Goal: Task Accomplishment & Management: Complete application form

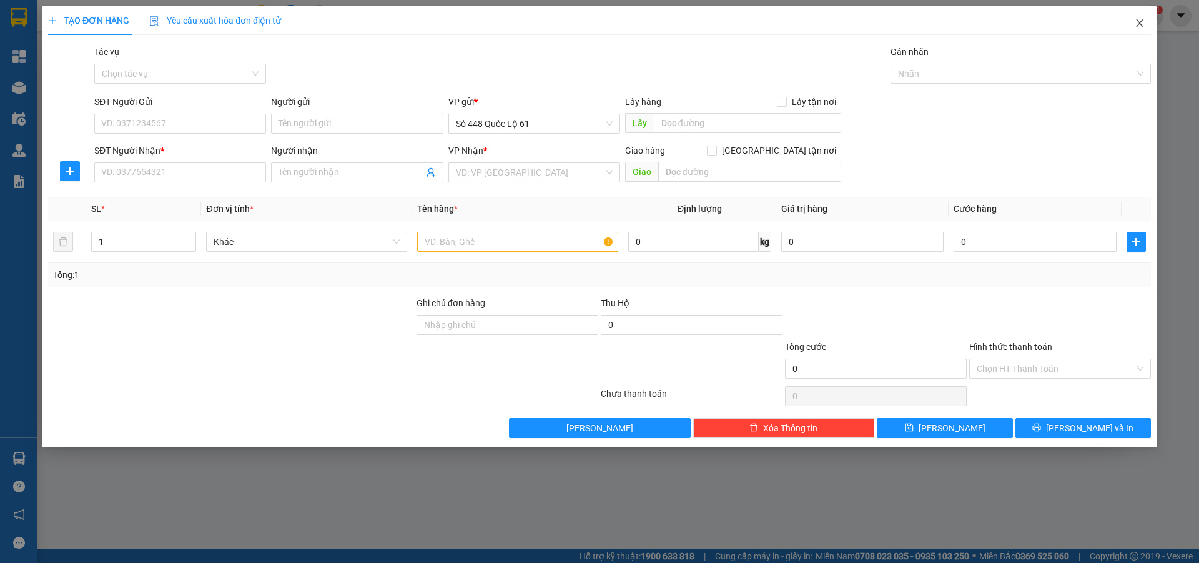
drag, startPoint x: 1138, startPoint y: 22, endPoint x: 233, endPoint y: 219, distance: 925.9
click at [1138, 22] on icon "close" at bounding box center [1139, 22] width 7 height 7
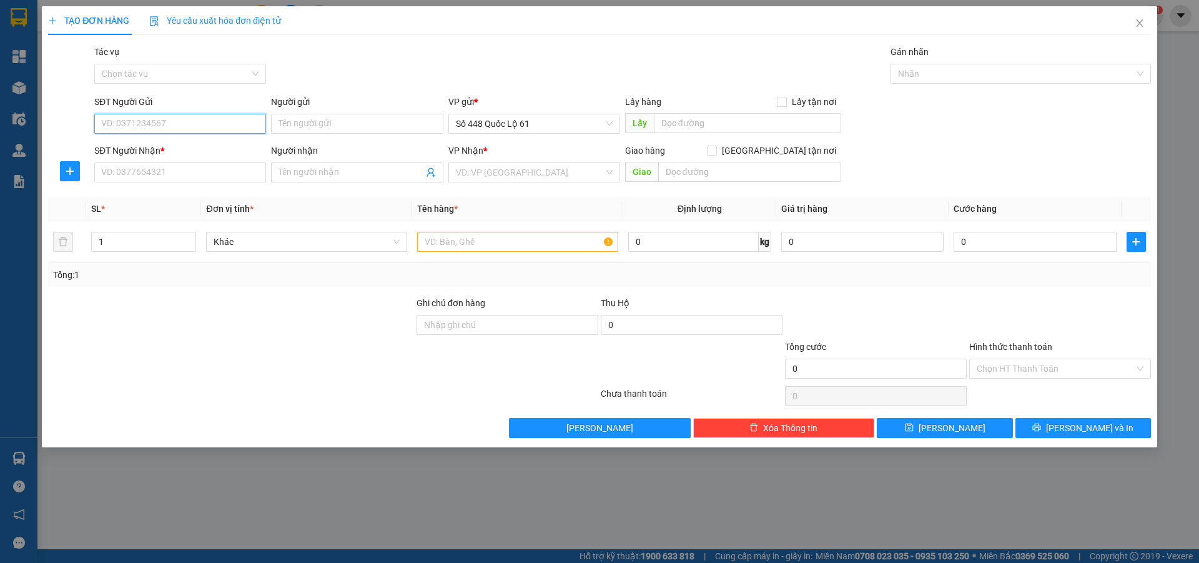
click at [189, 121] on input "SĐT Người Gửi" at bounding box center [180, 124] width 172 height 20
click at [202, 144] on div "0765876968" at bounding box center [180, 149] width 157 height 14
type input "0765876968"
type input "SA DEC"
type input "00000000000"
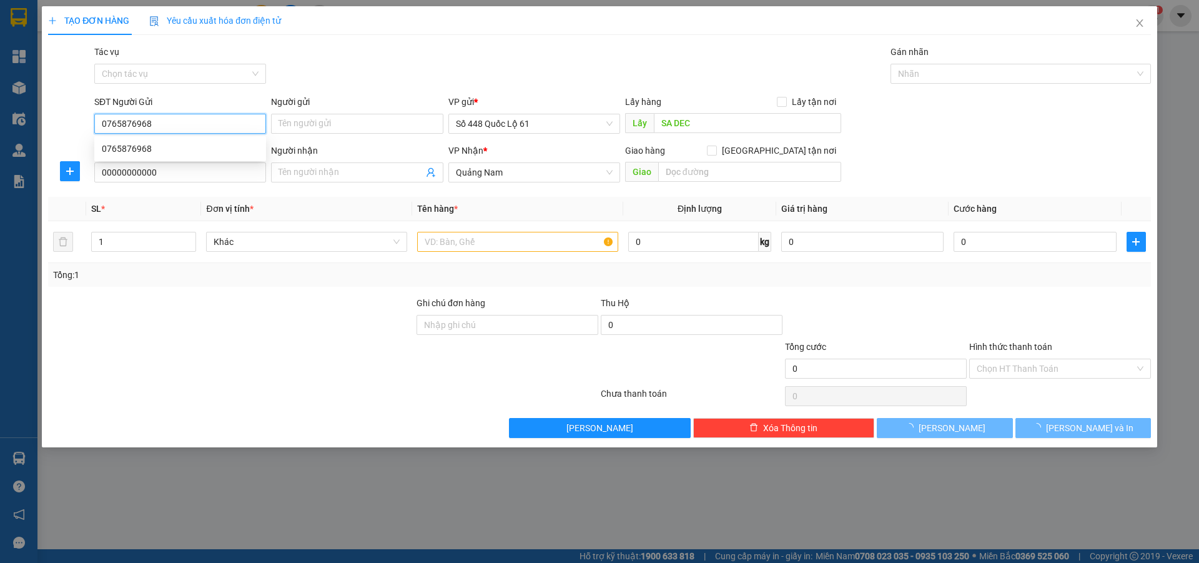
type input "100.000"
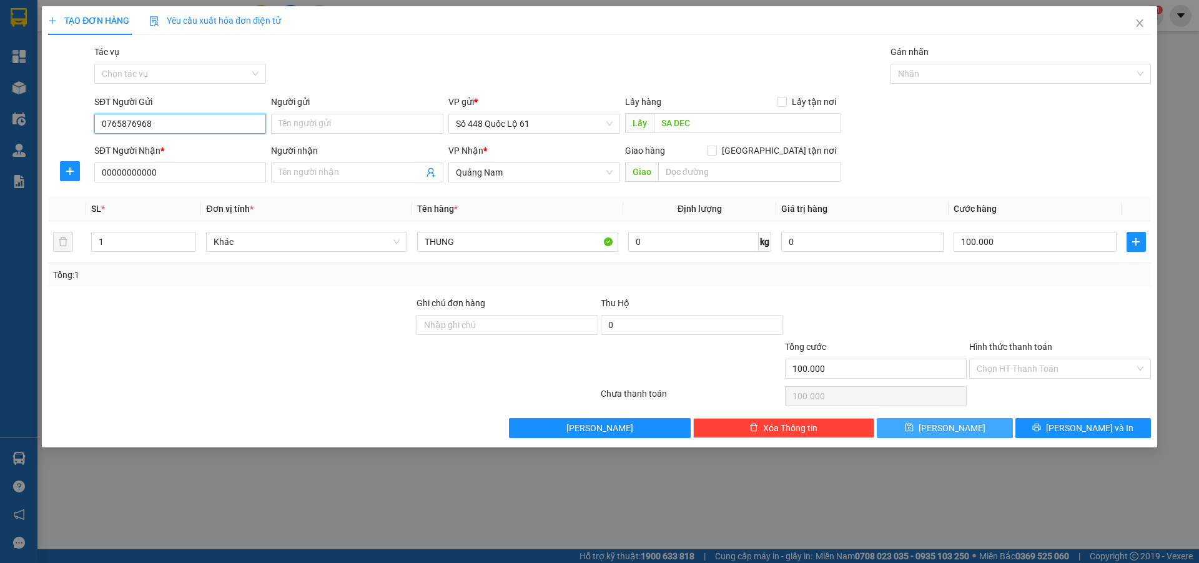
type input "0765876968"
click at [980, 427] on button "[PERSON_NAME]" at bounding box center [944, 428] width 135 height 20
type input "0"
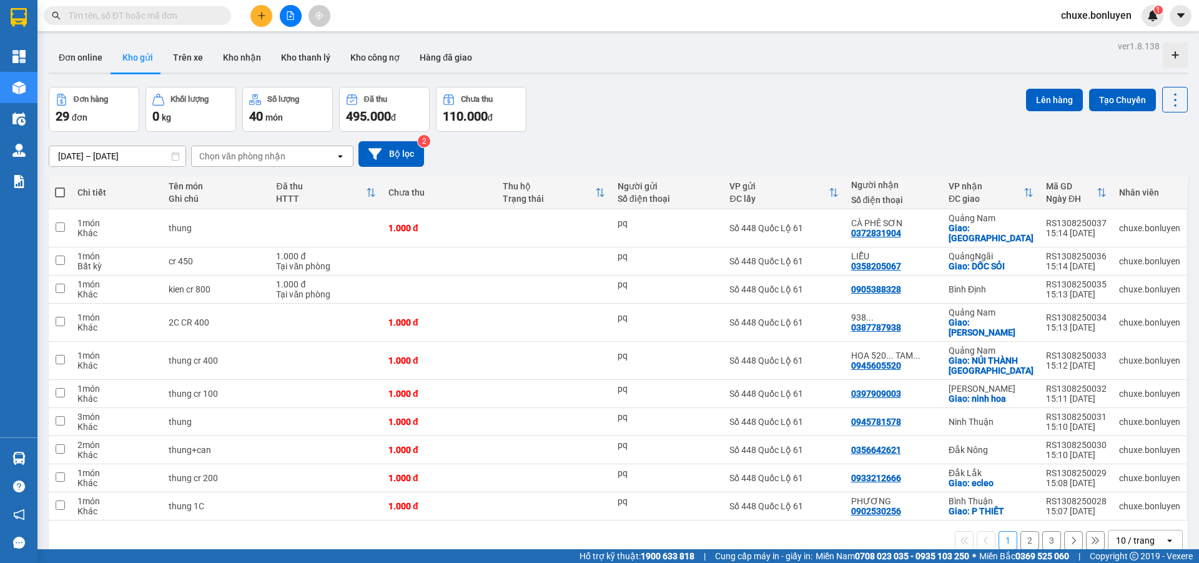
click at [1020, 531] on button "2" at bounding box center [1029, 540] width 19 height 19
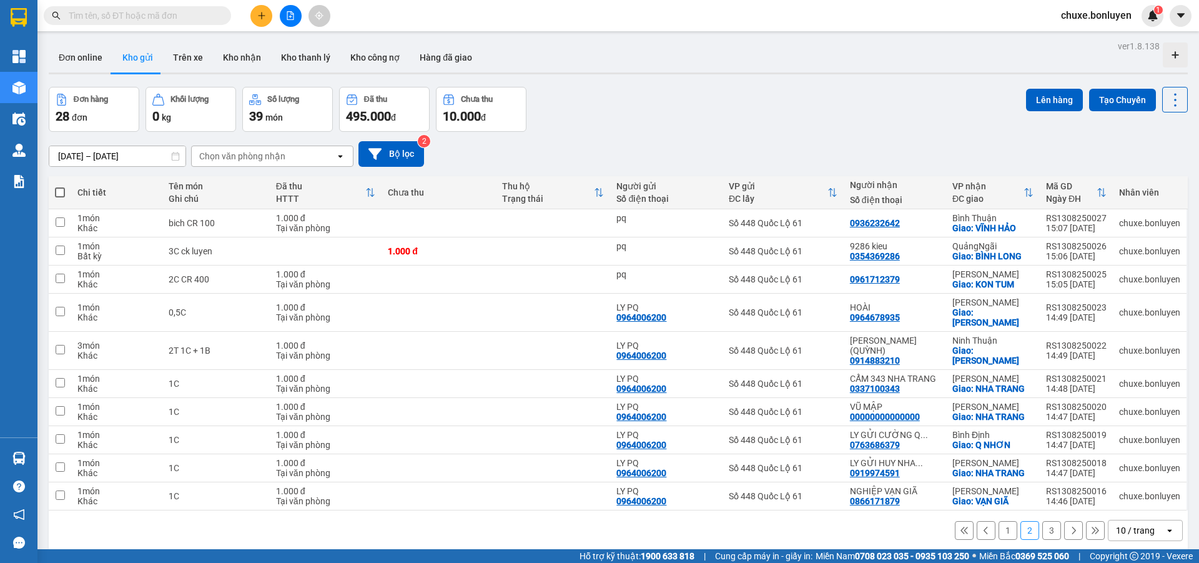
click at [1043, 521] on button "3" at bounding box center [1051, 530] width 19 height 19
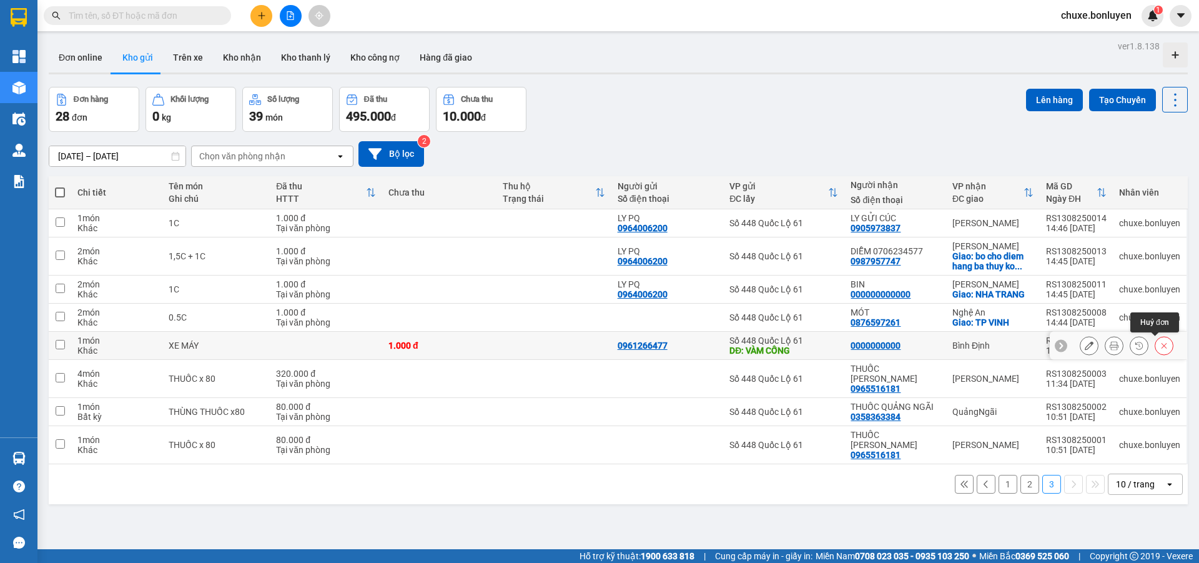
click at [1159, 346] on button at bounding box center [1163, 346] width 17 height 22
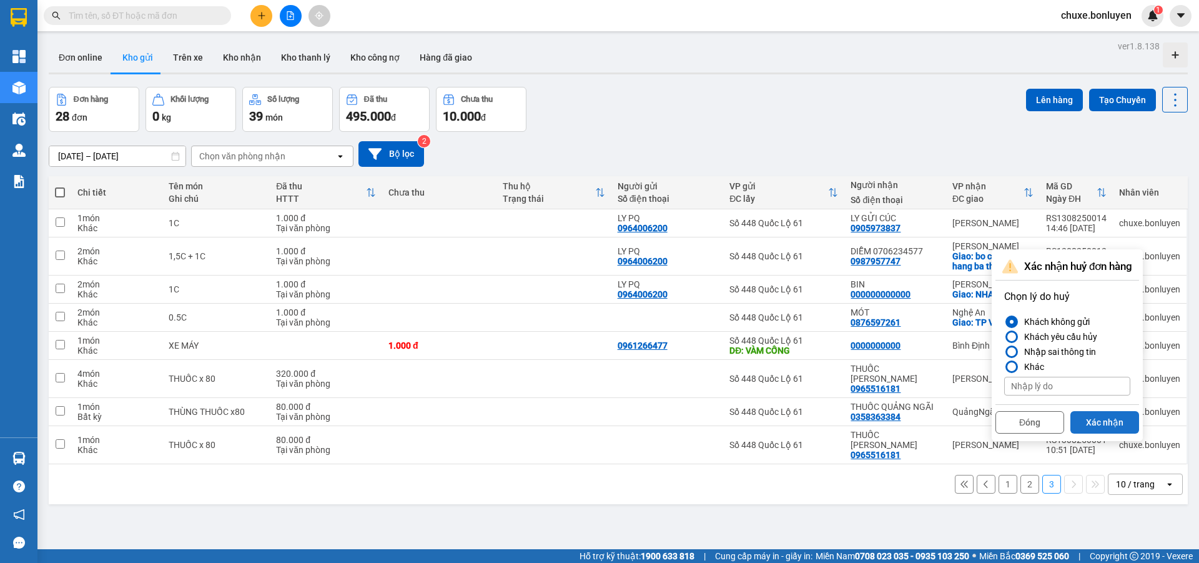
click at [1098, 426] on button "Xác nhận" at bounding box center [1104, 422] width 69 height 22
